Goal: Feedback & Contribution: Leave review/rating

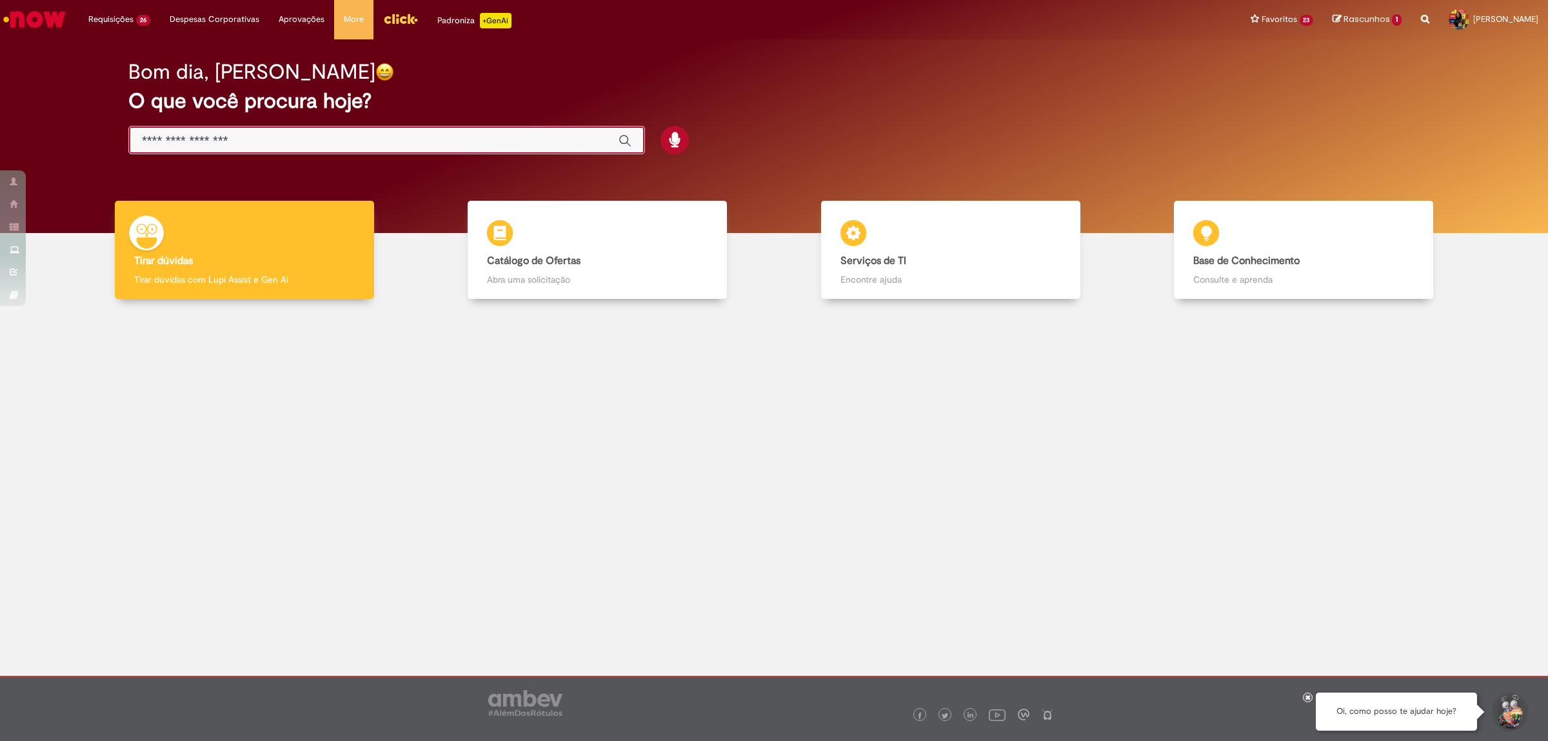
click at [292, 139] on input "Basta digitar aqui" at bounding box center [374, 141] width 464 height 15
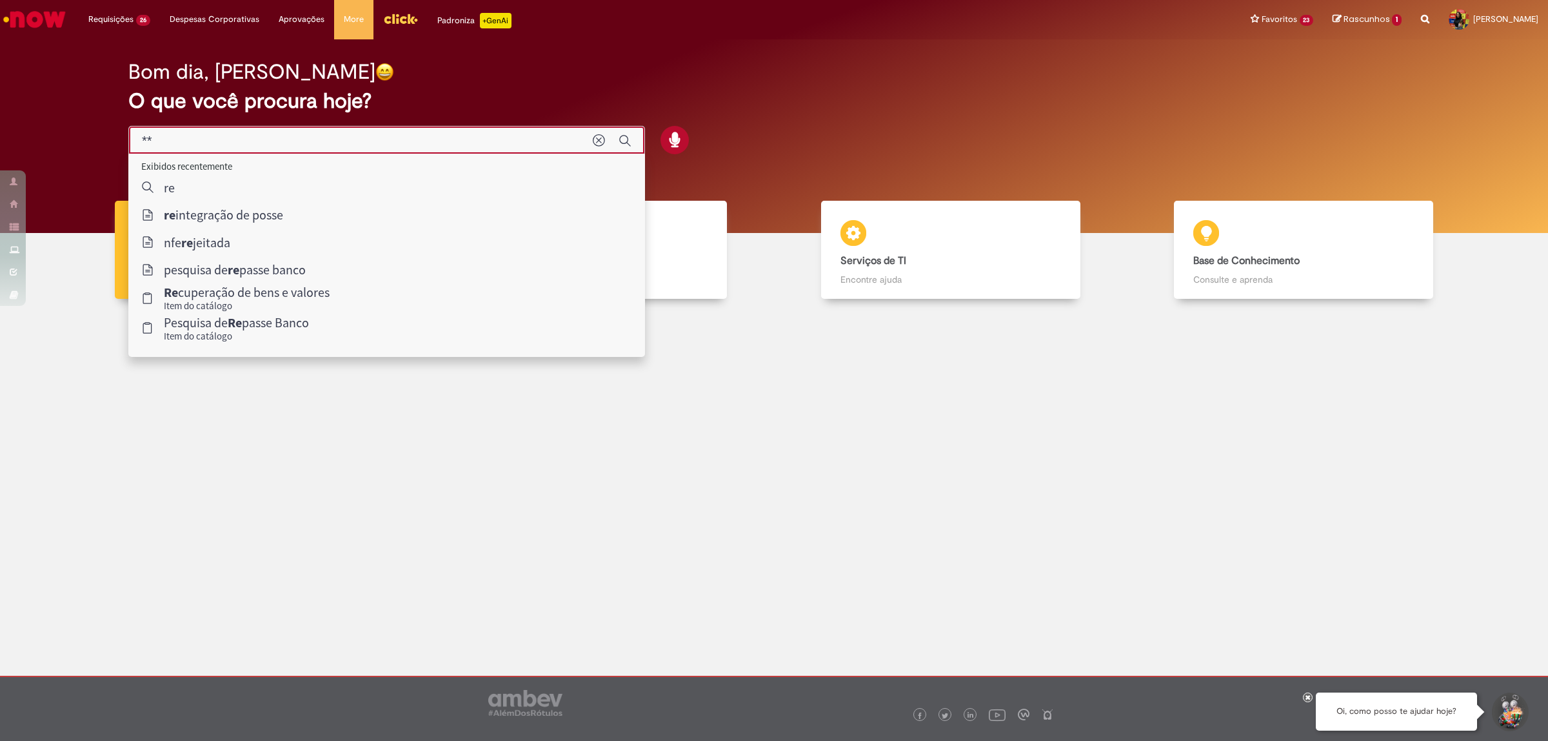
type input "*"
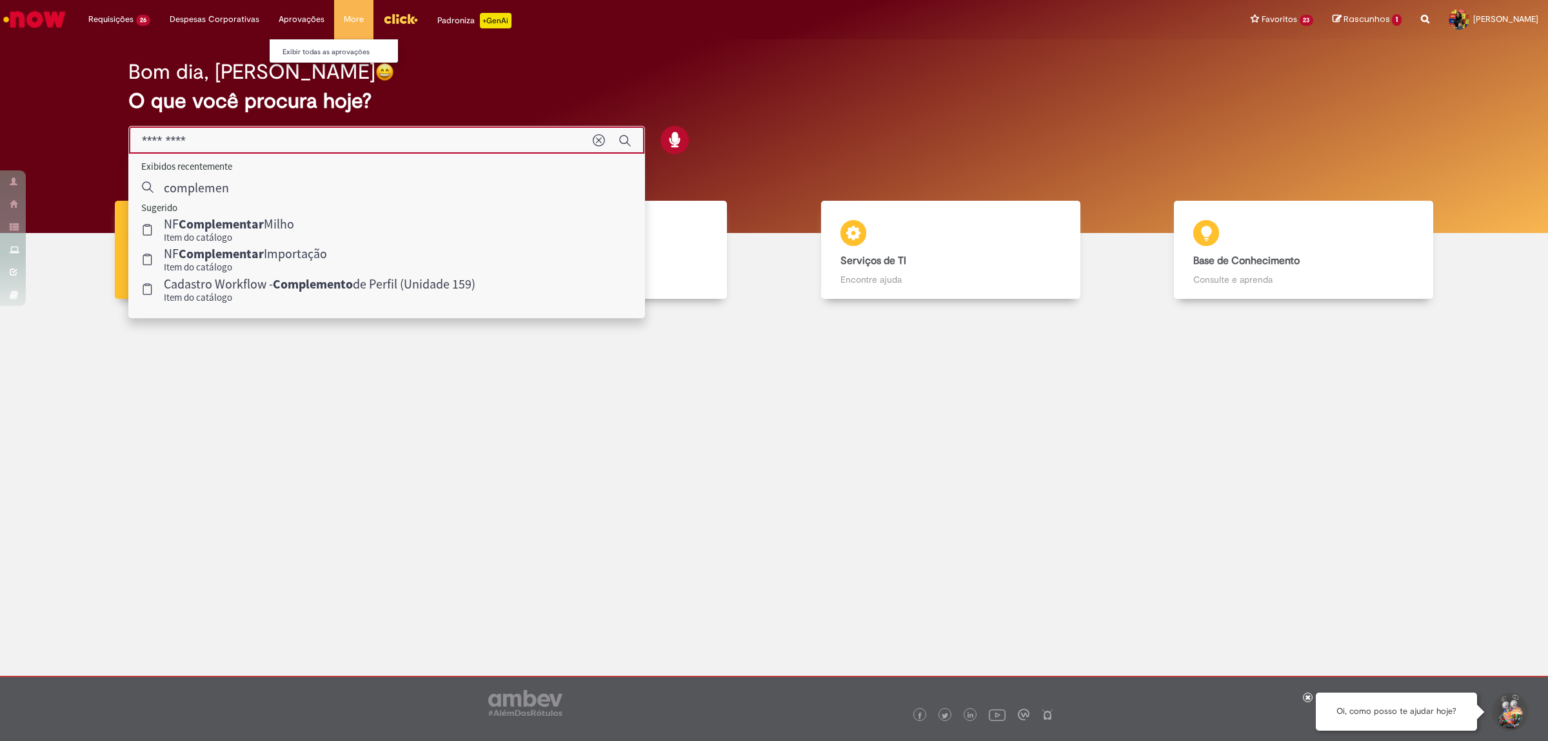
type input "*********"
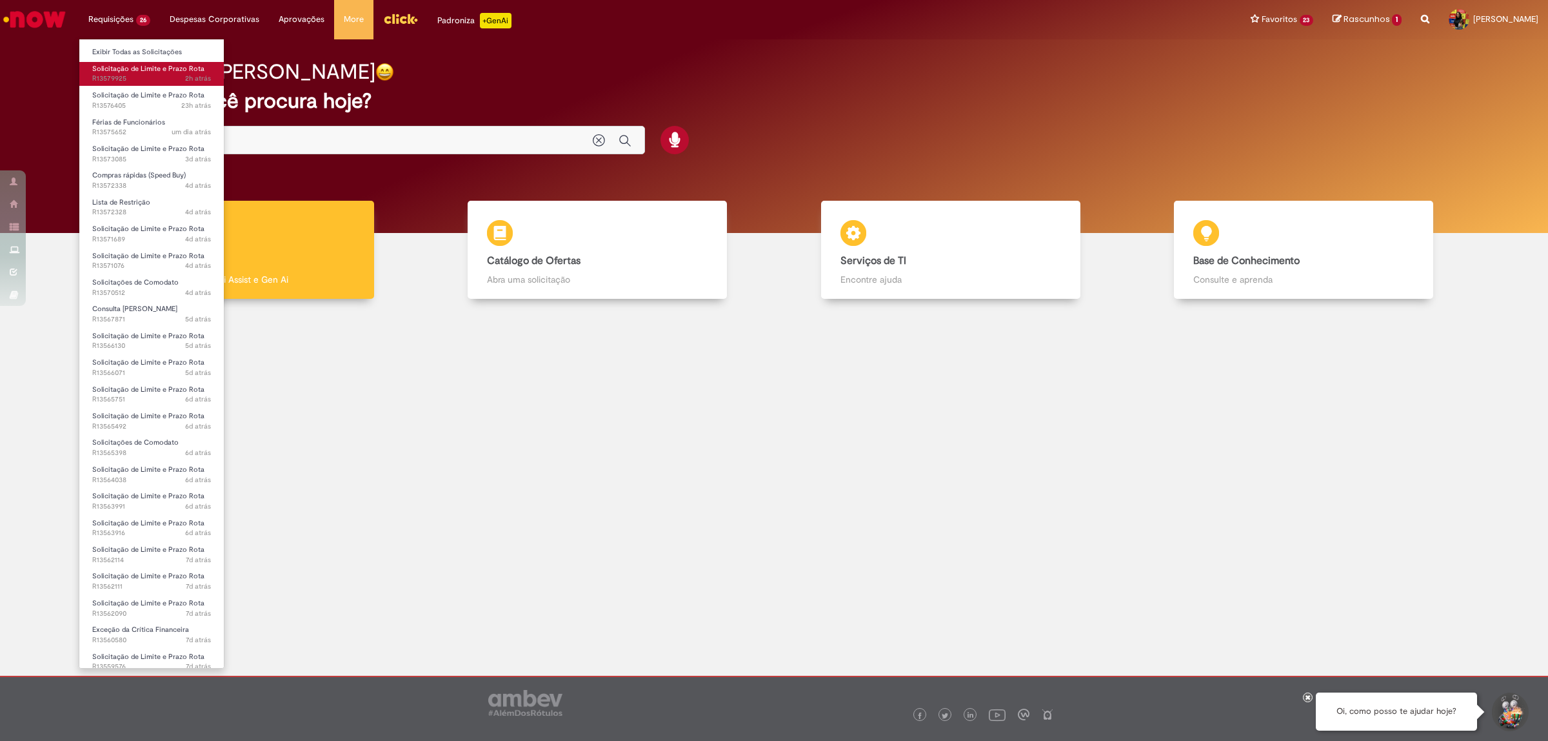
click at [143, 78] on span "2h atrás 2 horas atrás R13579925" at bounding box center [151, 79] width 119 height 10
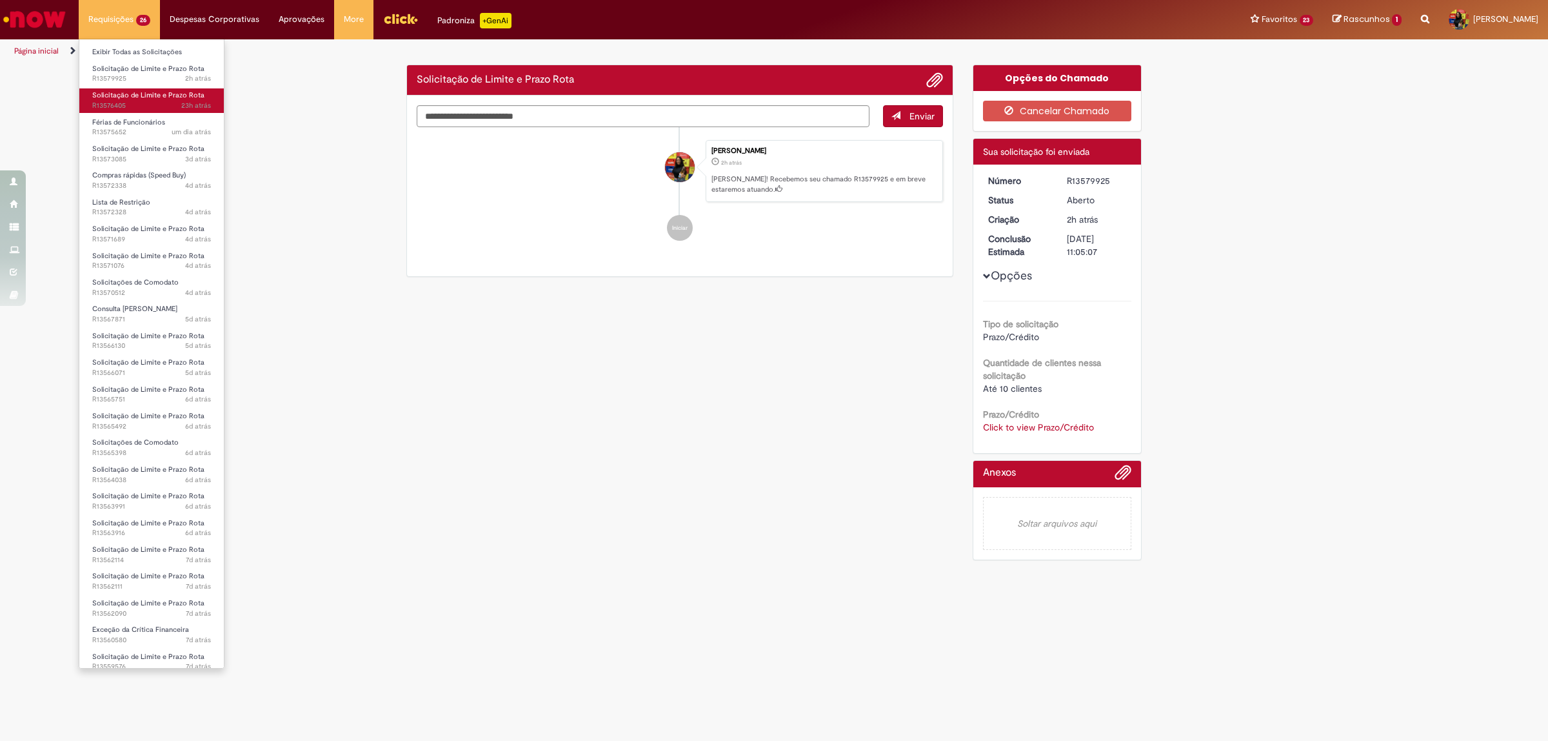
click at [156, 99] on span "Solicitação de Limite e Prazo Rota" at bounding box center [148, 95] width 112 height 10
click at [156, 123] on span "Férias de Funcionários" at bounding box center [128, 122] width 73 height 10
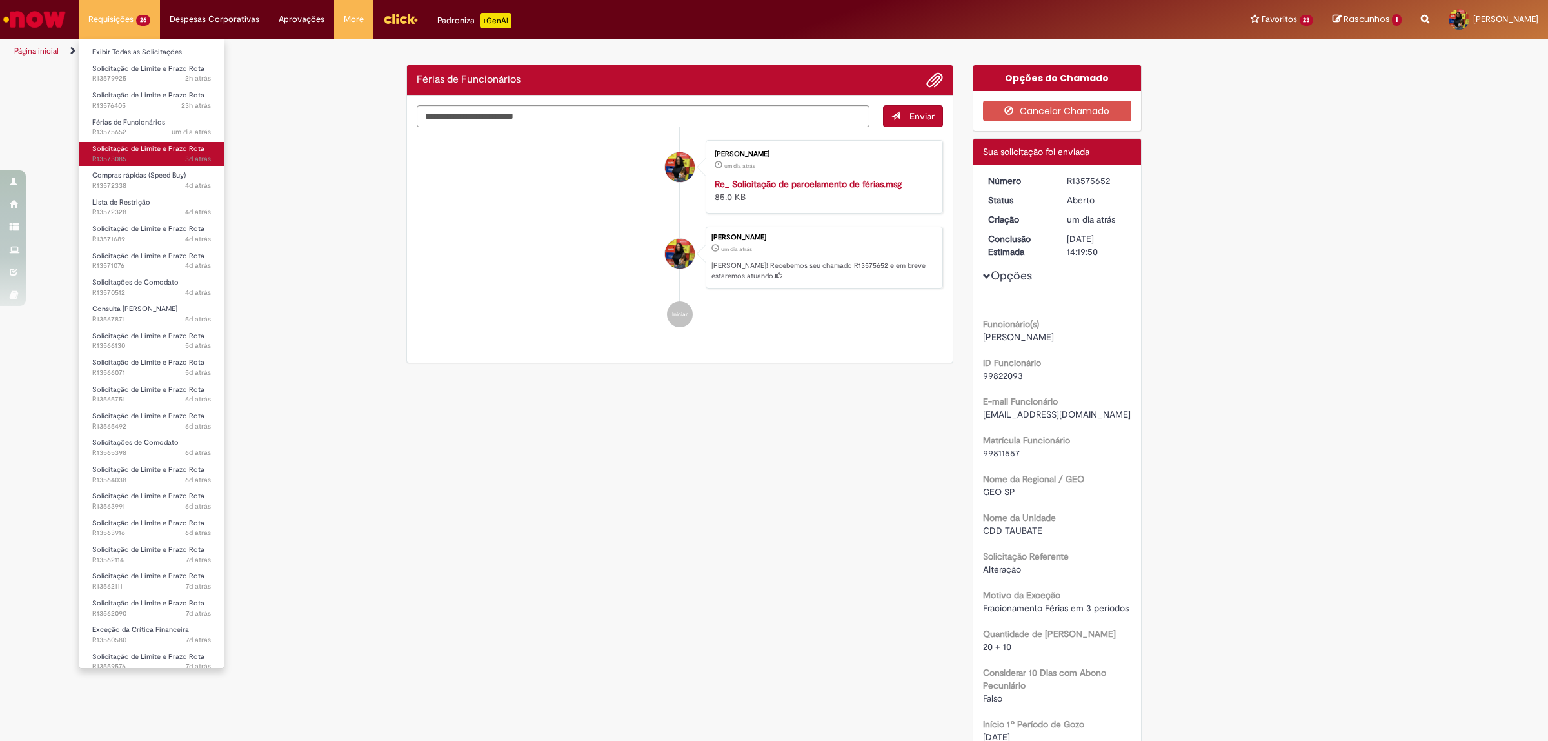
click at [154, 153] on span "Solicitação de Limite e Prazo Rota" at bounding box center [148, 149] width 112 height 10
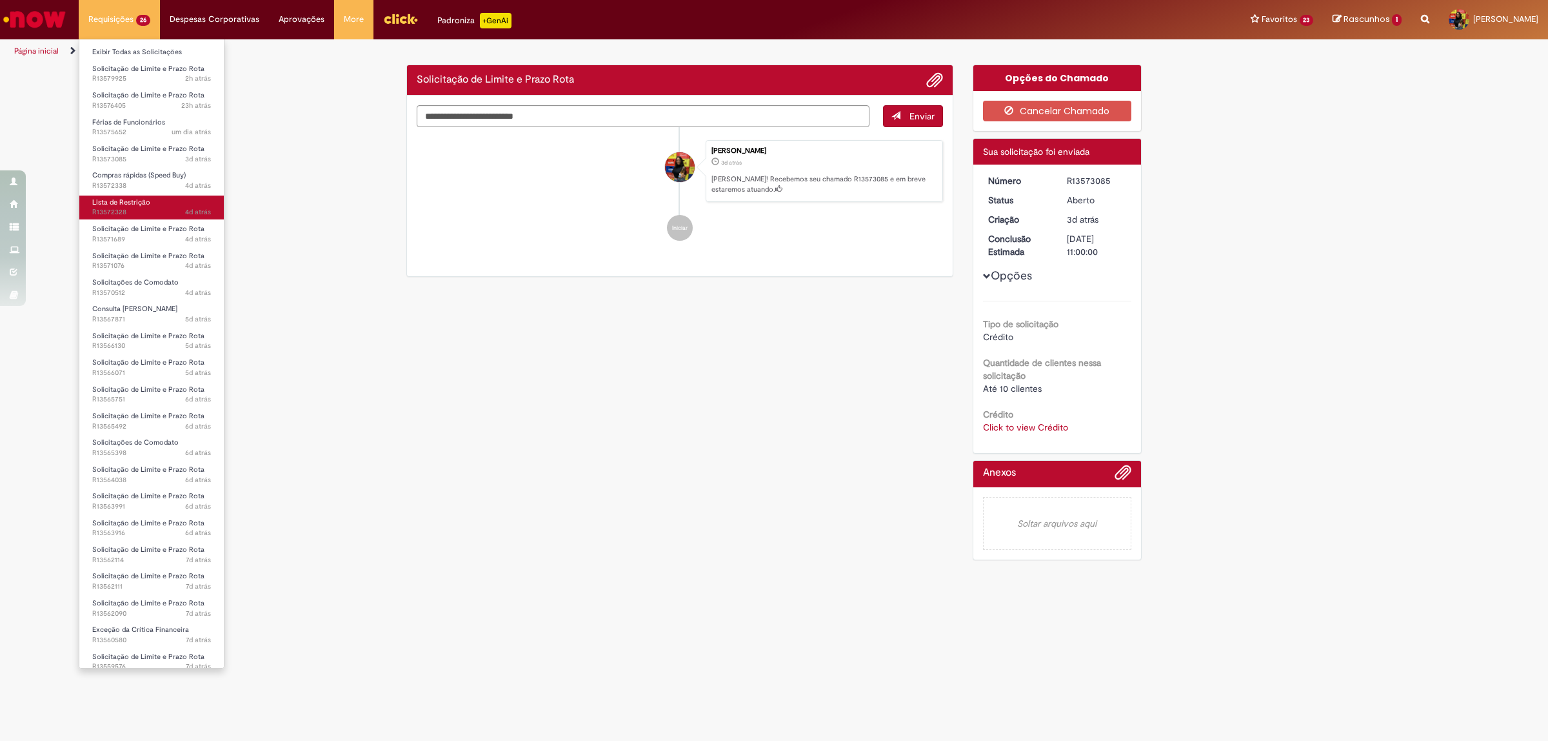
click at [136, 201] on span "Lista de Restrição" at bounding box center [121, 202] width 58 height 10
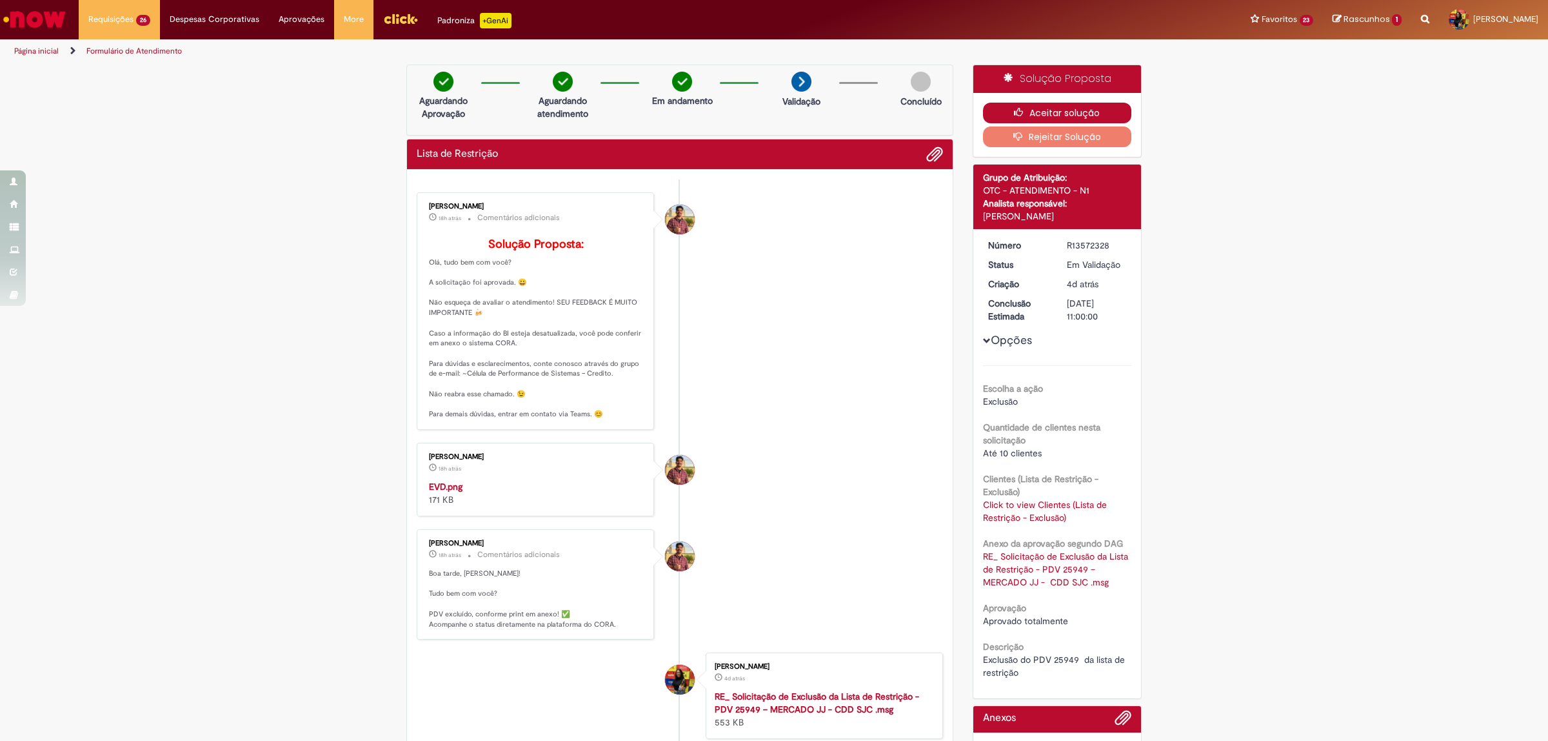
click at [1057, 112] on button "Aceitar solução" at bounding box center [1057, 113] width 149 height 21
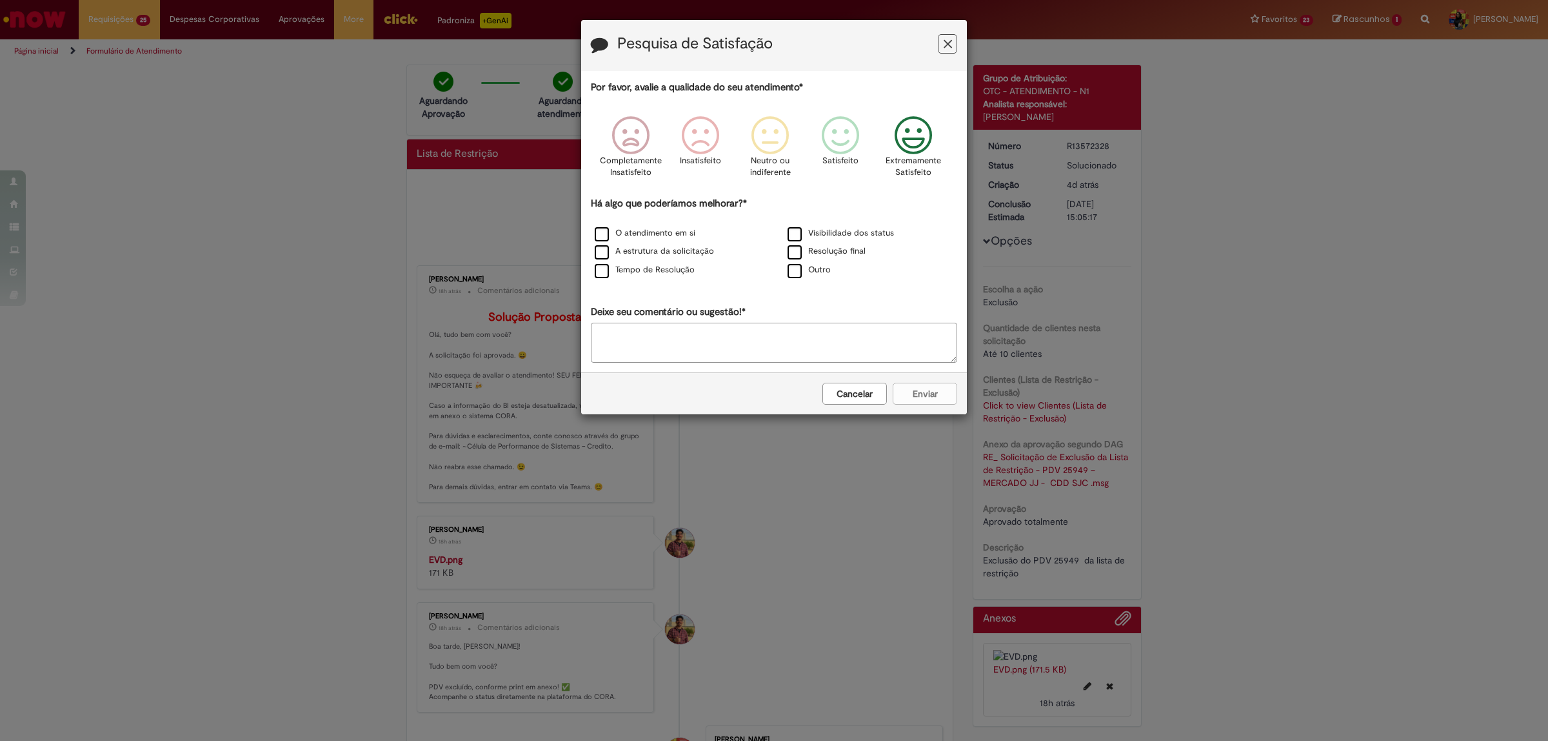
click at [906, 143] on icon "Feedback" at bounding box center [914, 135] width 48 height 39
click at [604, 236] on label "O atendimento em si" at bounding box center [645, 233] width 101 height 12
click at [602, 276] on label "Tempo de Resolução" at bounding box center [645, 270] width 100 height 12
click at [900, 391] on button "Enviar" at bounding box center [925, 394] width 65 height 22
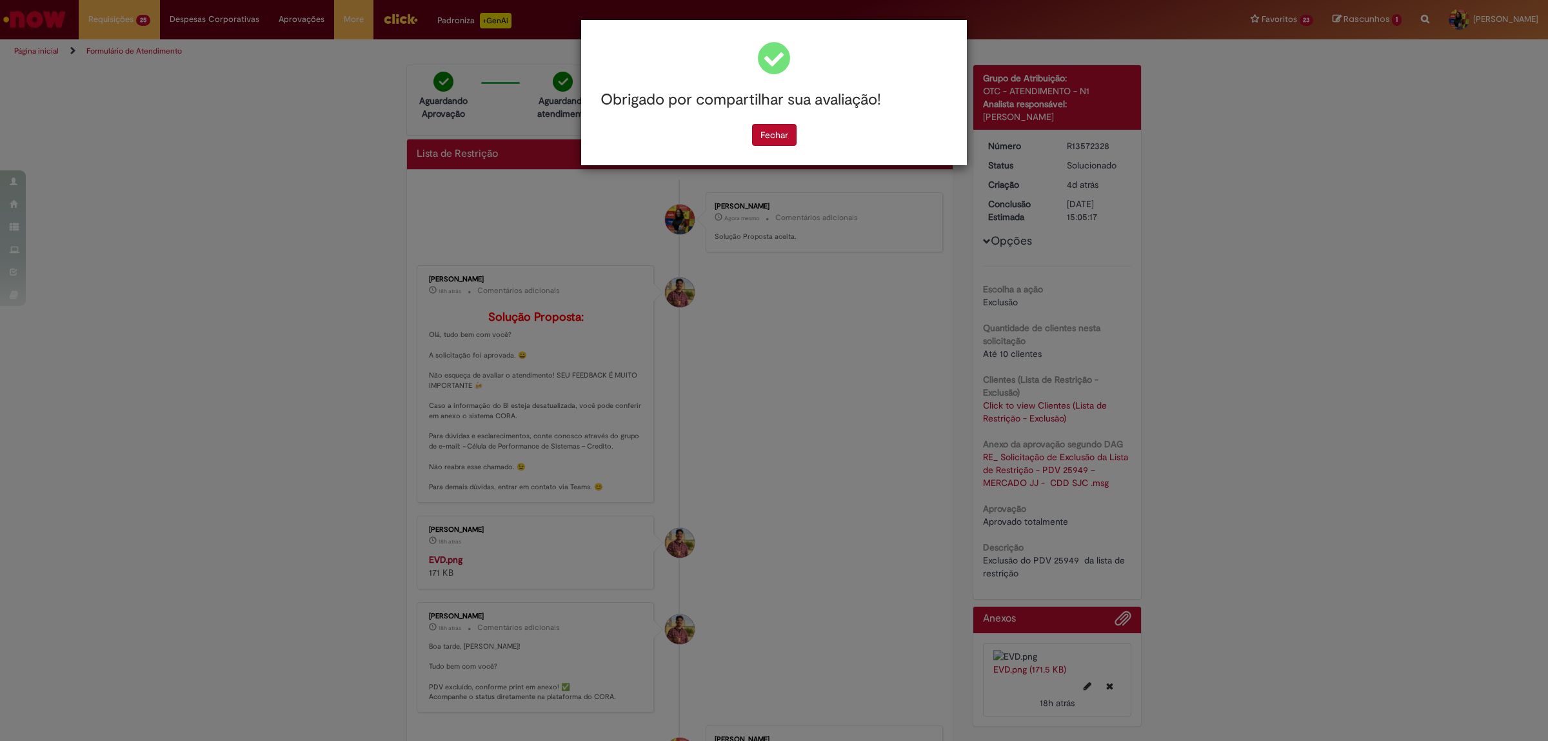
click at [98, 21] on div "Obrigado por compartilhar sua avaliação! [GEOGRAPHIC_DATA]" at bounding box center [774, 370] width 1548 height 741
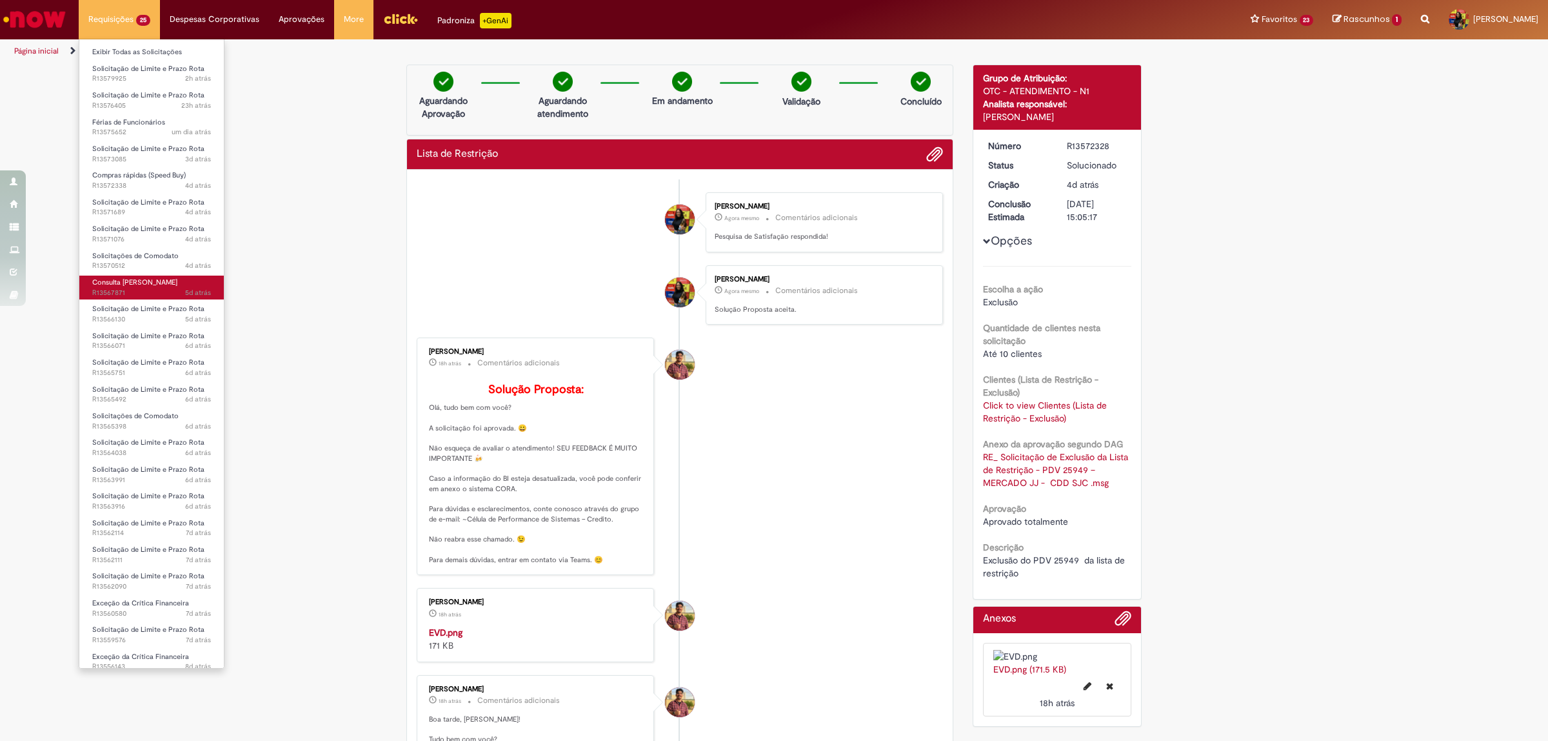
click at [144, 288] on span "5d atrás 5 dias atrás R13567871" at bounding box center [151, 293] width 119 height 10
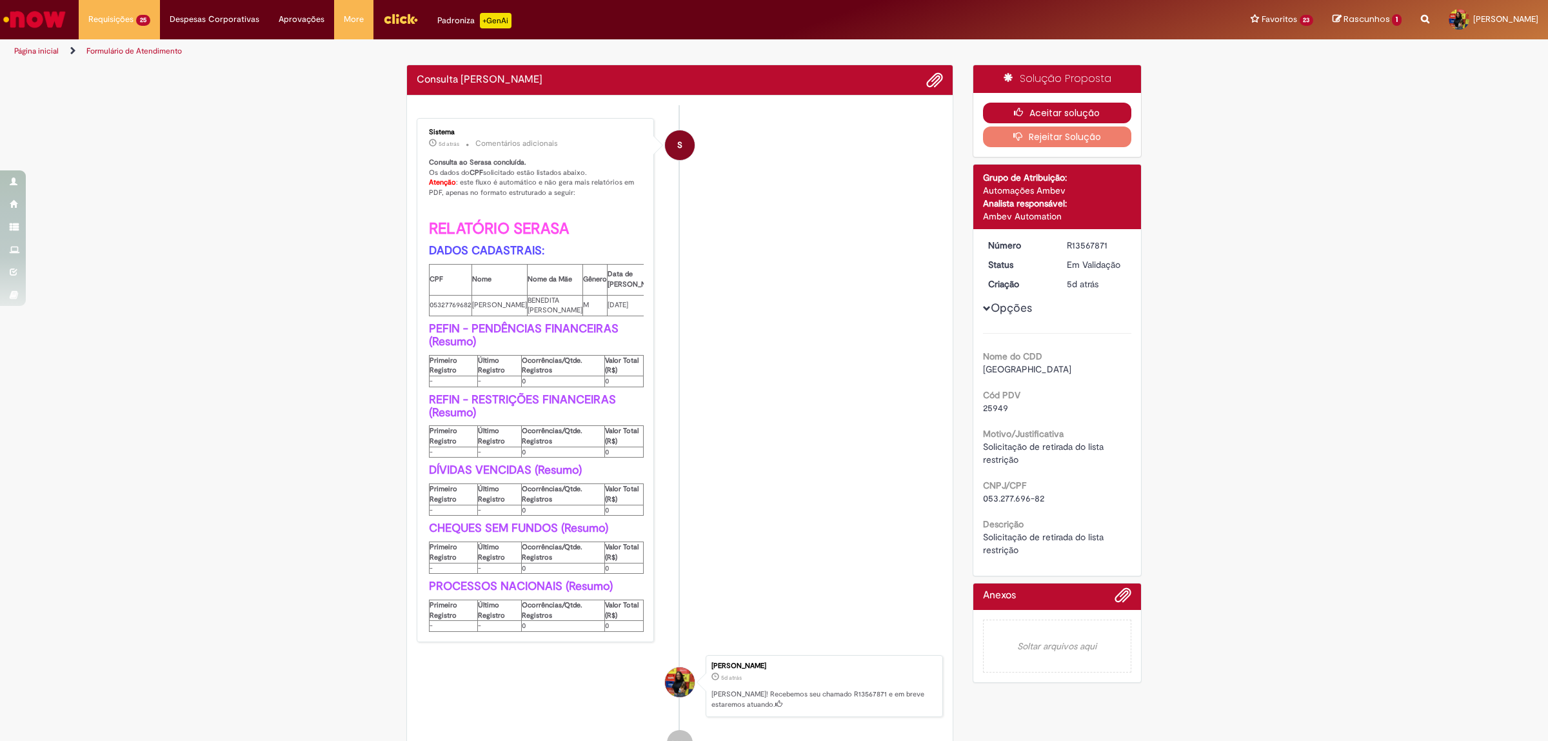
click at [1047, 105] on button "Aceitar solução" at bounding box center [1057, 113] width 149 height 21
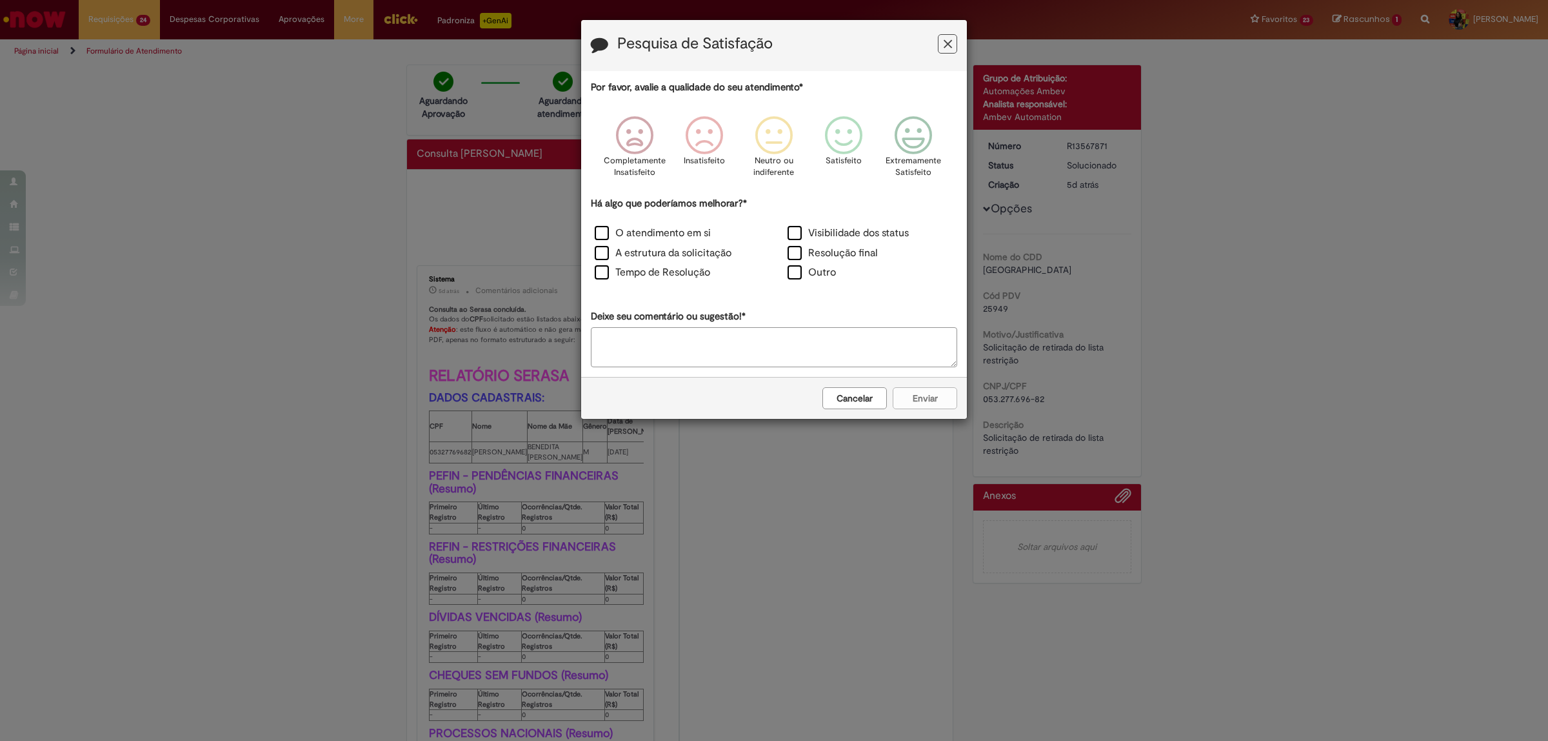
click at [947, 40] on icon "Feedback" at bounding box center [948, 44] width 8 height 14
